Goal: Transaction & Acquisition: Purchase product/service

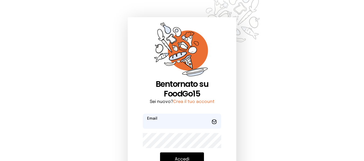
type input "**********"
click at [197, 152] on form "**********" at bounding box center [182, 154] width 78 height 81
click at [197, 154] on button "Accedi" at bounding box center [182, 160] width 44 height 14
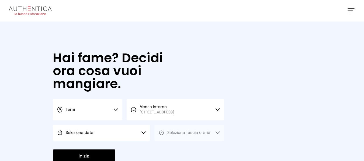
click at [109, 128] on button "Seleziona data" at bounding box center [101, 133] width 97 height 16
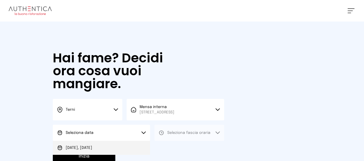
click at [119, 145] on li "[DATE], [DATE]" at bounding box center [101, 148] width 97 height 14
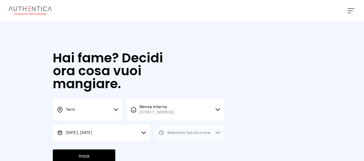
click at [192, 137] on button "Seleziona fascia oraria" at bounding box center [189, 133] width 70 height 16
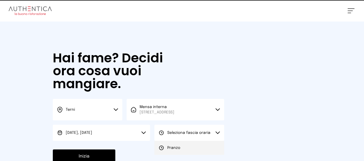
click at [182, 152] on li "Pranzo" at bounding box center [189, 148] width 70 height 14
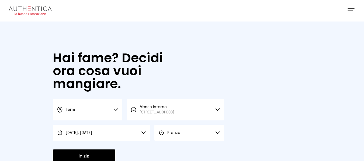
click at [111, 152] on button "Inizia" at bounding box center [84, 157] width 62 height 14
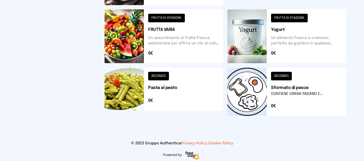
scroll to position [279, 0]
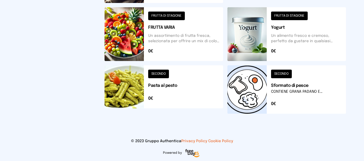
click at [219, 89] on button at bounding box center [164, 89] width 119 height 48
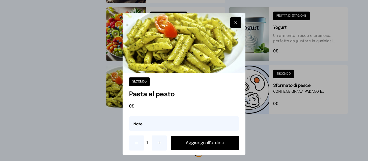
click at [221, 145] on button "Aggiungi all'ordine" at bounding box center [205, 143] width 68 height 14
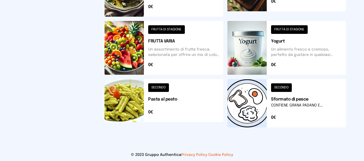
scroll to position [252, 0]
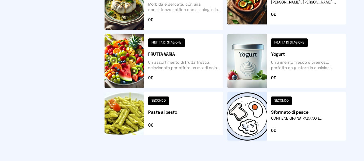
click at [261, 113] on button at bounding box center [286, 116] width 119 height 48
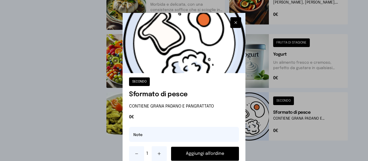
click at [227, 152] on button "Aggiungi all'ordine" at bounding box center [205, 154] width 68 height 14
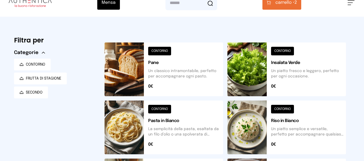
scroll to position [10, 0]
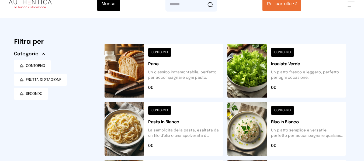
click at [301, 6] on button "carrello • 2" at bounding box center [281, 4] width 39 height 14
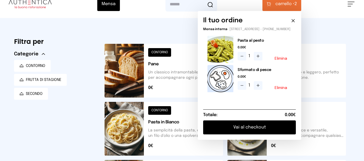
click at [270, 133] on button "Vai al checkout" at bounding box center [249, 128] width 93 height 14
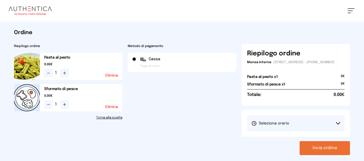
click at [277, 119] on div "[PERSON_NAME] il turno 1° Turno (13:00 - 15:00)" at bounding box center [296, 123] width 109 height 27
drag, startPoint x: 280, startPoint y: 124, endPoint x: 290, endPoint y: 140, distance: 19.1
click at [280, 125] on button "Seleziona orario" at bounding box center [296, 124] width 98 height 16
click at [0, 0] on li "1° Turno (13:00 - 15:00)" at bounding box center [0, 0] width 0 height 0
click at [301, 149] on button "Invia ordine" at bounding box center [325, 148] width 50 height 14
